Goal: Task Accomplishment & Management: Manage account settings

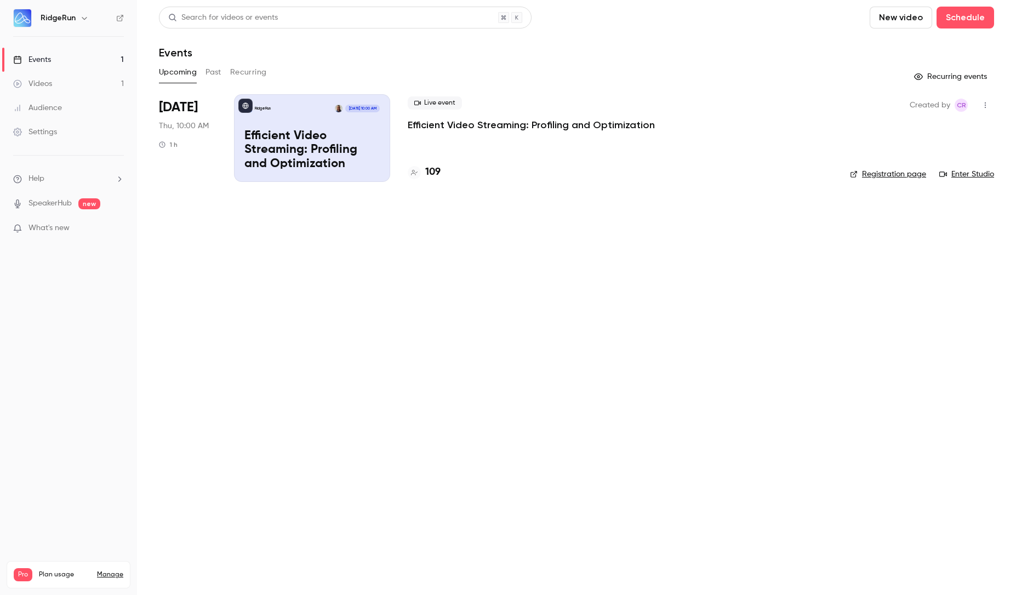
click at [536, 126] on p "Efficient Video Streaming: Profiling and Optimization" at bounding box center [531, 124] width 247 height 13
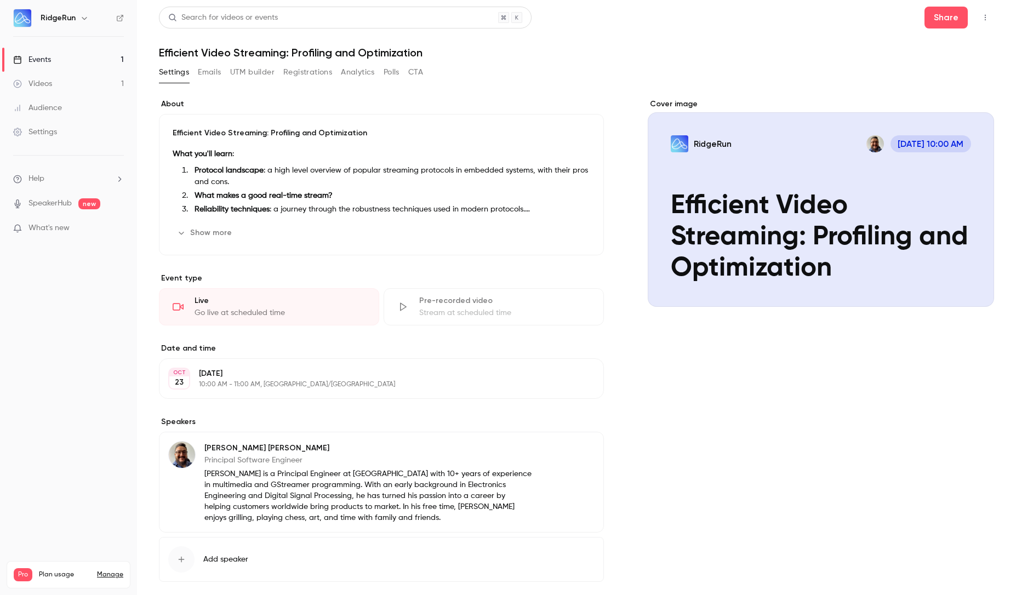
click at [305, 75] on button "Registrations" at bounding box center [307, 73] width 49 height 18
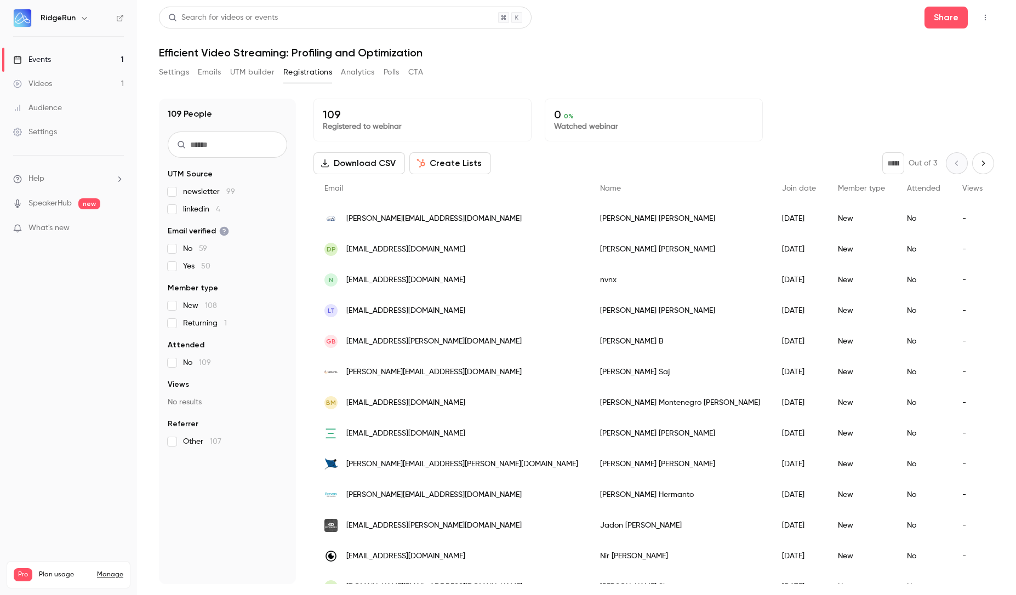
click at [172, 67] on button "Settings" at bounding box center [174, 73] width 30 height 18
